Goal: Task Accomplishment & Management: Complete application form

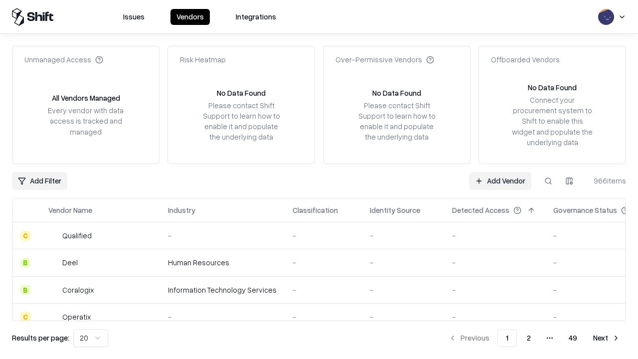
click at [500, 181] on link "Add Vendor" at bounding box center [500, 181] width 62 height 18
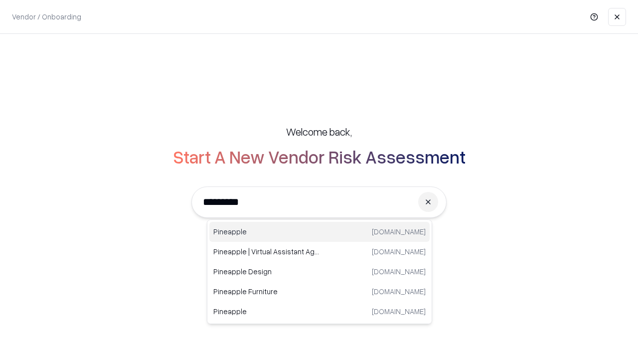
click at [320, 232] on div "Pineapple [DOMAIN_NAME]" at bounding box center [319, 232] width 220 height 20
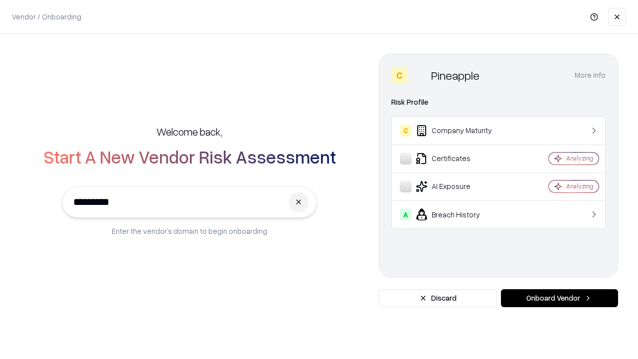
type input "*********"
click at [559, 298] on button "Onboard Vendor" at bounding box center [559, 298] width 117 height 18
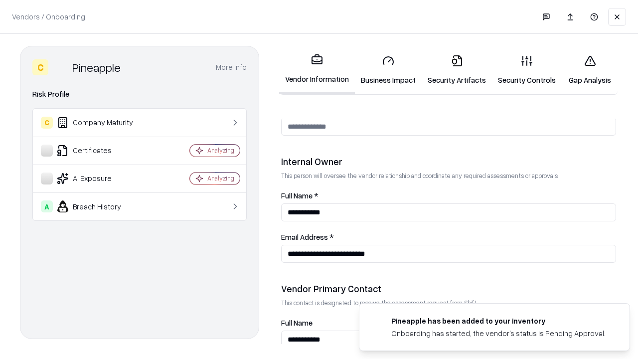
scroll to position [517, 0]
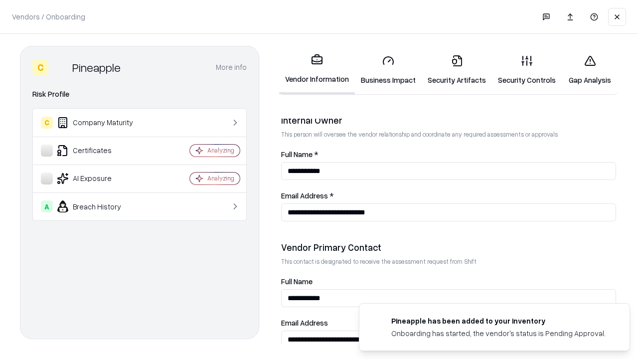
click at [388, 70] on link "Business Impact" at bounding box center [388, 70] width 67 height 46
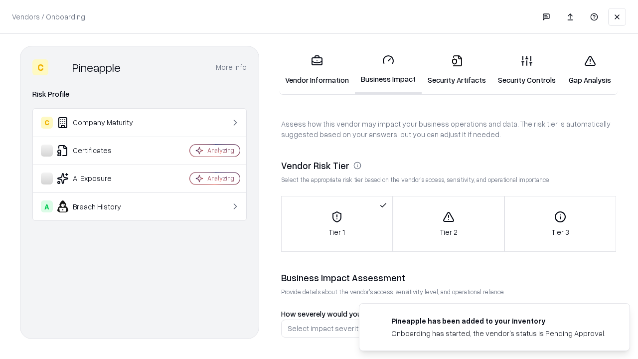
click at [457, 70] on link "Security Artifacts" at bounding box center [457, 70] width 70 height 46
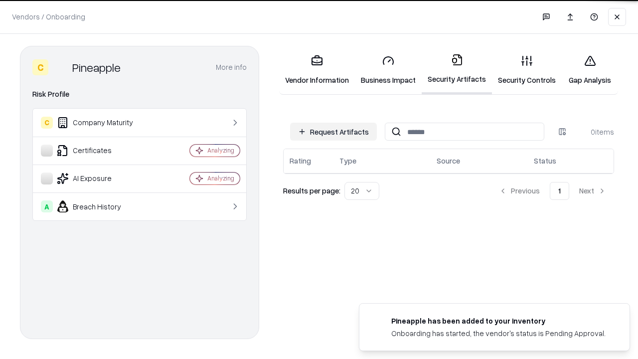
click at [334, 131] on button "Request Artifacts" at bounding box center [333, 132] width 87 height 18
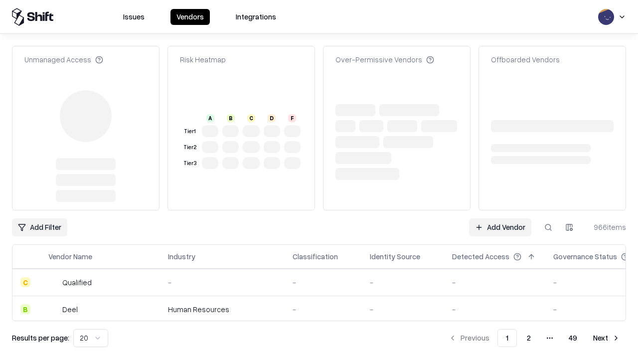
click at [500, 218] on link "Add Vendor" at bounding box center [500, 227] width 62 height 18
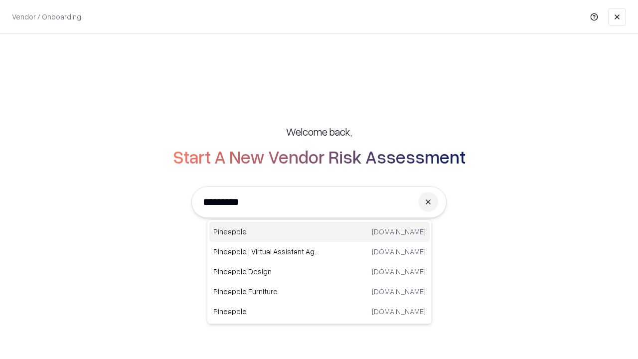
click at [320, 232] on div "Pineapple [DOMAIN_NAME]" at bounding box center [319, 232] width 220 height 20
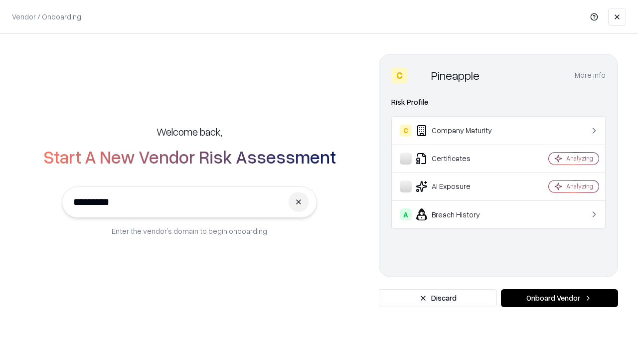
type input "*********"
click at [559, 298] on button "Onboard Vendor" at bounding box center [559, 298] width 117 height 18
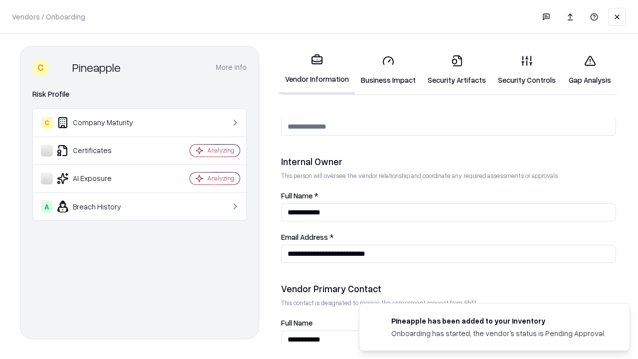
scroll to position [517, 0]
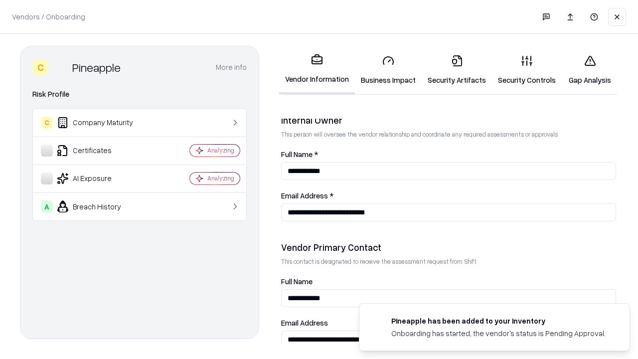
click at [590, 70] on link "Gap Analysis" at bounding box center [590, 70] width 56 height 46
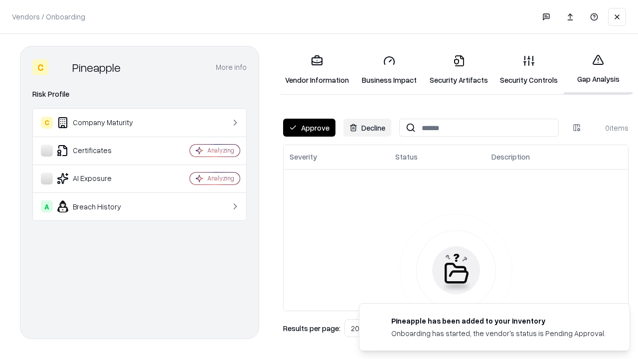
click at [309, 128] on button "Approve" at bounding box center [309, 128] width 52 height 18
